Goal: Task Accomplishment & Management: Use online tool/utility

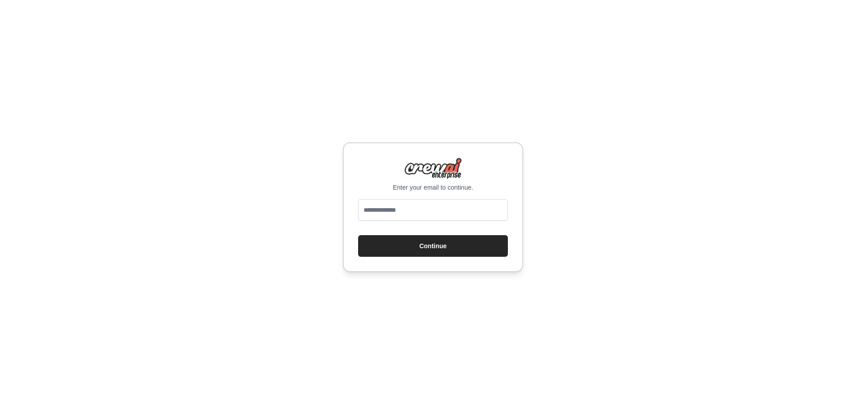
click at [395, 201] on input "email" at bounding box center [433, 210] width 150 height 22
click at [397, 197] on div "Enter your email to continue. Continue" at bounding box center [433, 207] width 180 height 130
click at [402, 212] on input "email" at bounding box center [433, 210] width 150 height 22
click at [699, 179] on div "Enter your email to continue. Continue" at bounding box center [433, 207] width 866 height 414
click at [394, 217] on input "email" at bounding box center [433, 210] width 150 height 22
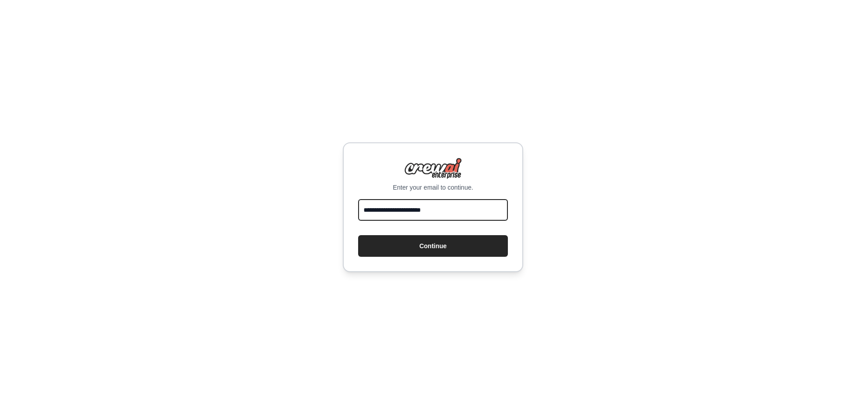
type input "**********"
click at [358, 235] on button "Continue" at bounding box center [433, 246] width 150 height 22
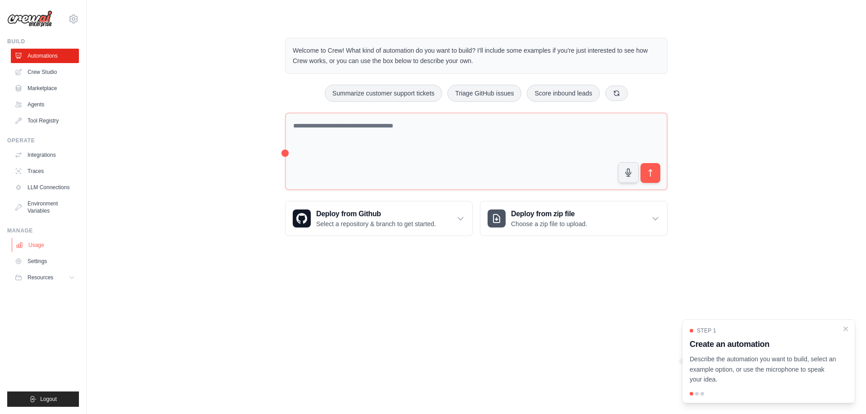
click at [37, 248] on link "Usage" at bounding box center [46, 245] width 68 height 14
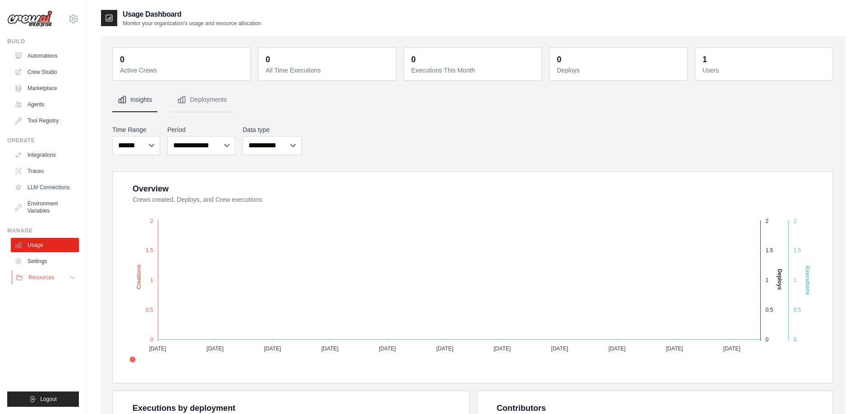
click at [56, 276] on button "Resources" at bounding box center [46, 277] width 68 height 14
click at [43, 57] on link "Automations" at bounding box center [46, 56] width 68 height 14
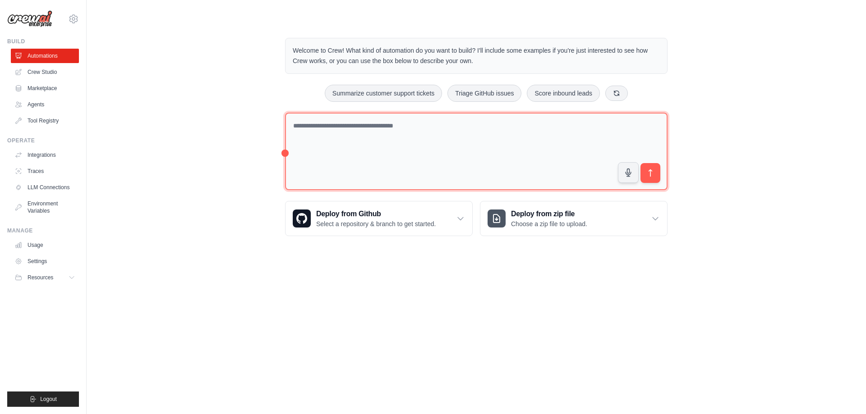
click at [403, 167] on textarea at bounding box center [476, 152] width 382 height 78
